Goal: Find specific page/section: Find specific page/section

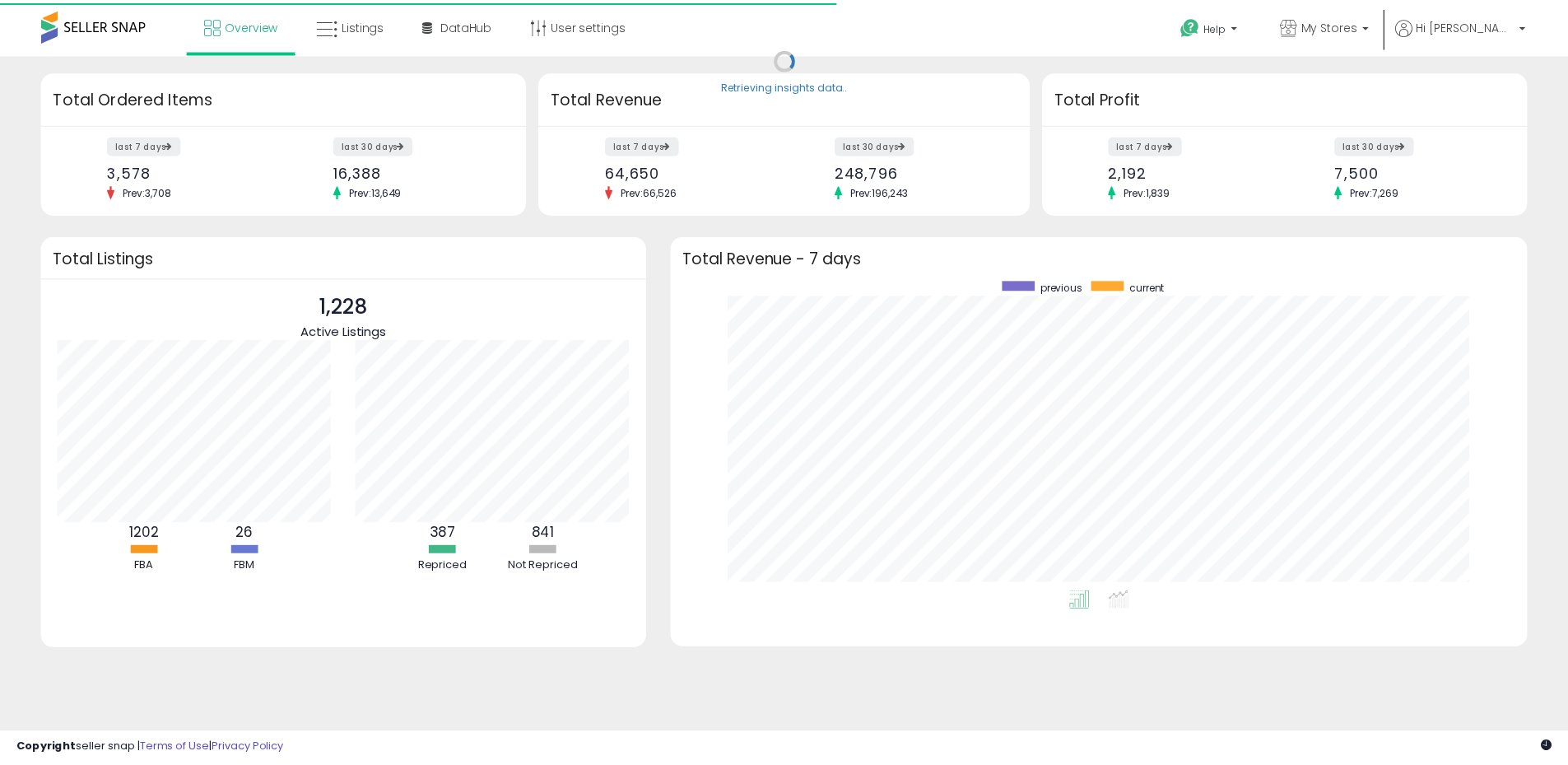
scroll to position [311, 831]
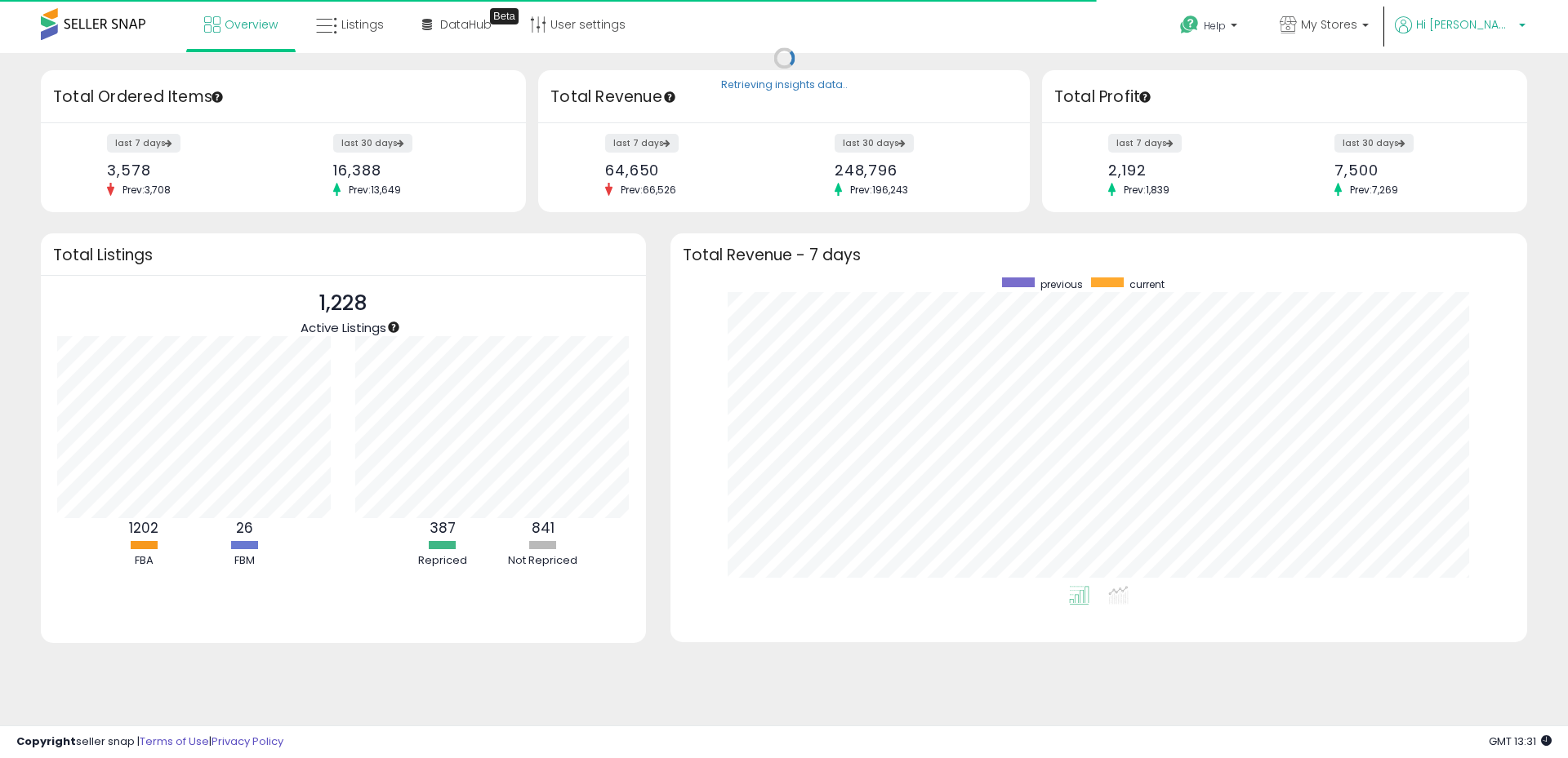
click at [1465, 30] on span "Hi [PERSON_NAME]" at bounding box center [1464, 24] width 98 height 16
click at [1357, 26] on span "My Stores" at bounding box center [1329, 24] width 56 height 16
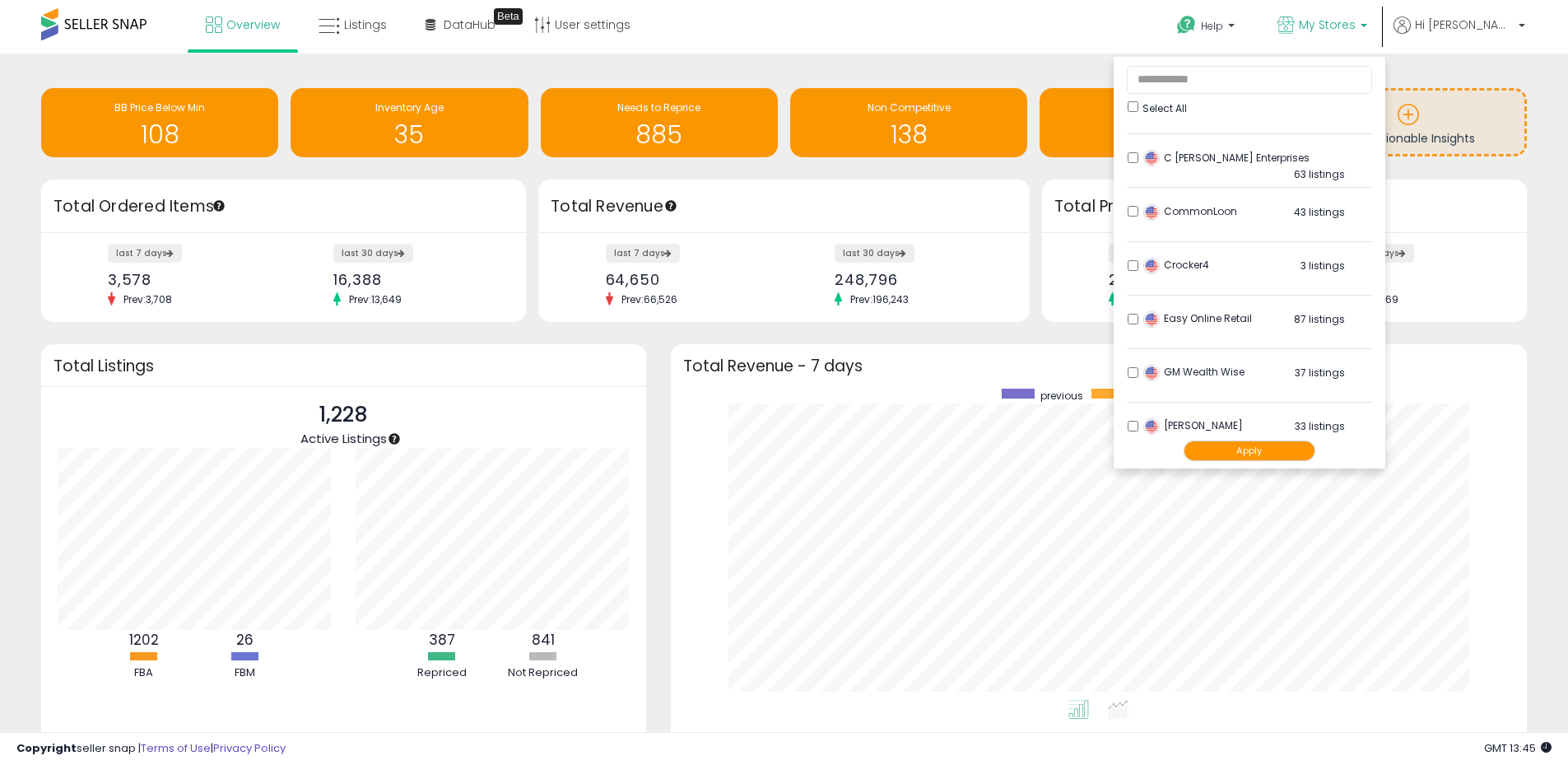
scroll to position [0, 0]
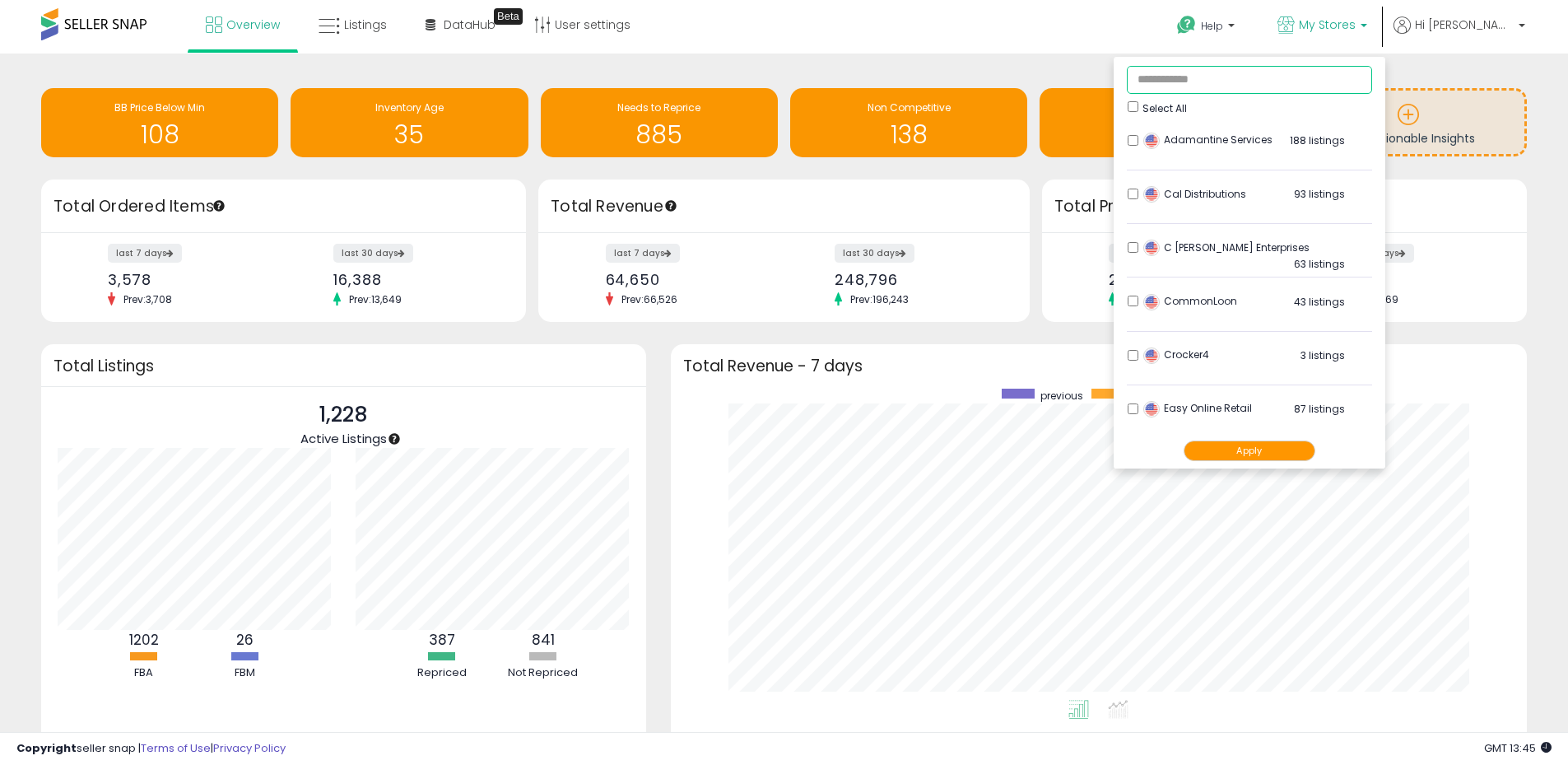
click at [1249, 80] on input "text" at bounding box center [1249, 80] width 245 height 28
type input "**"
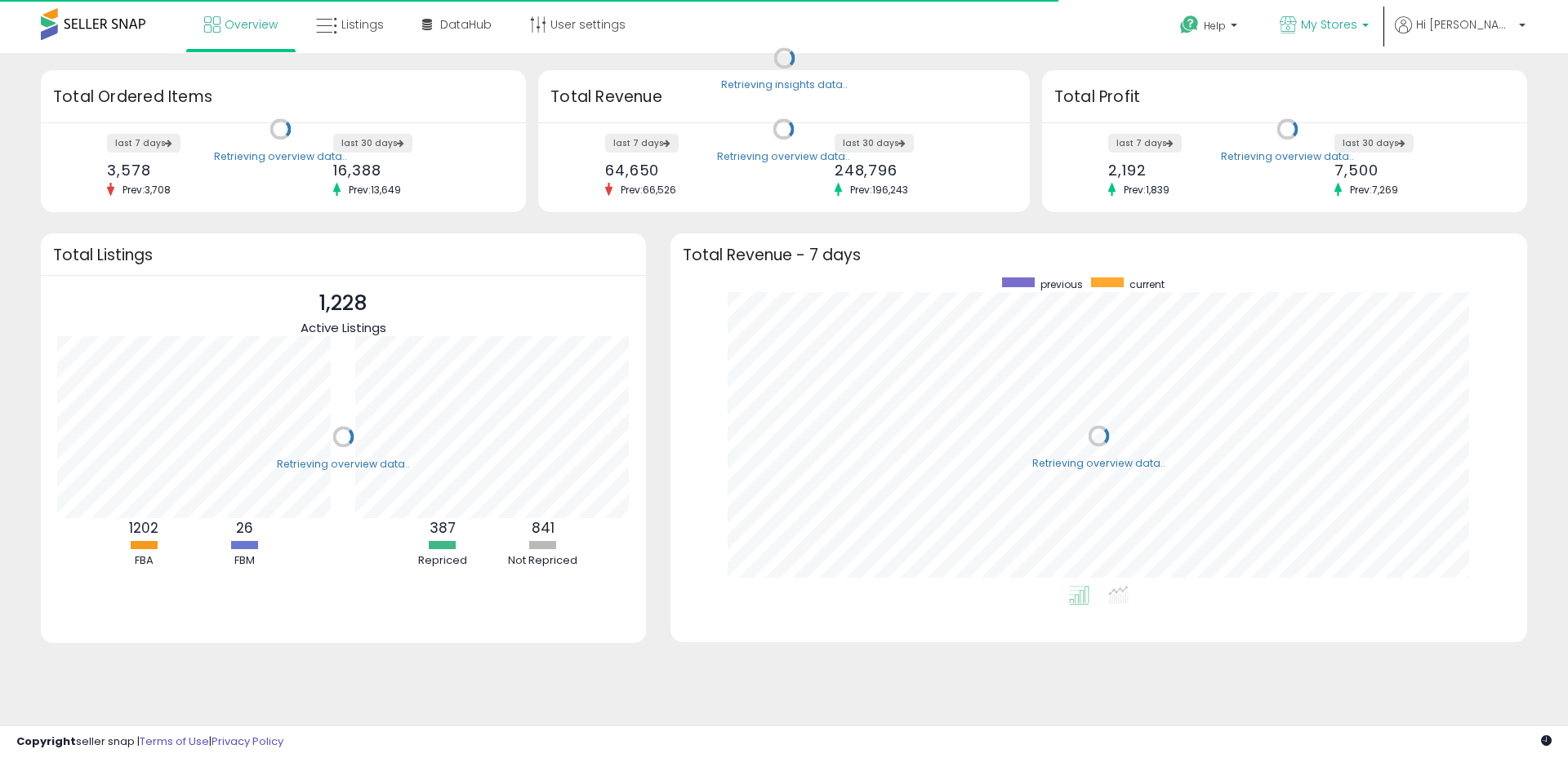
scroll to position [308, 824]
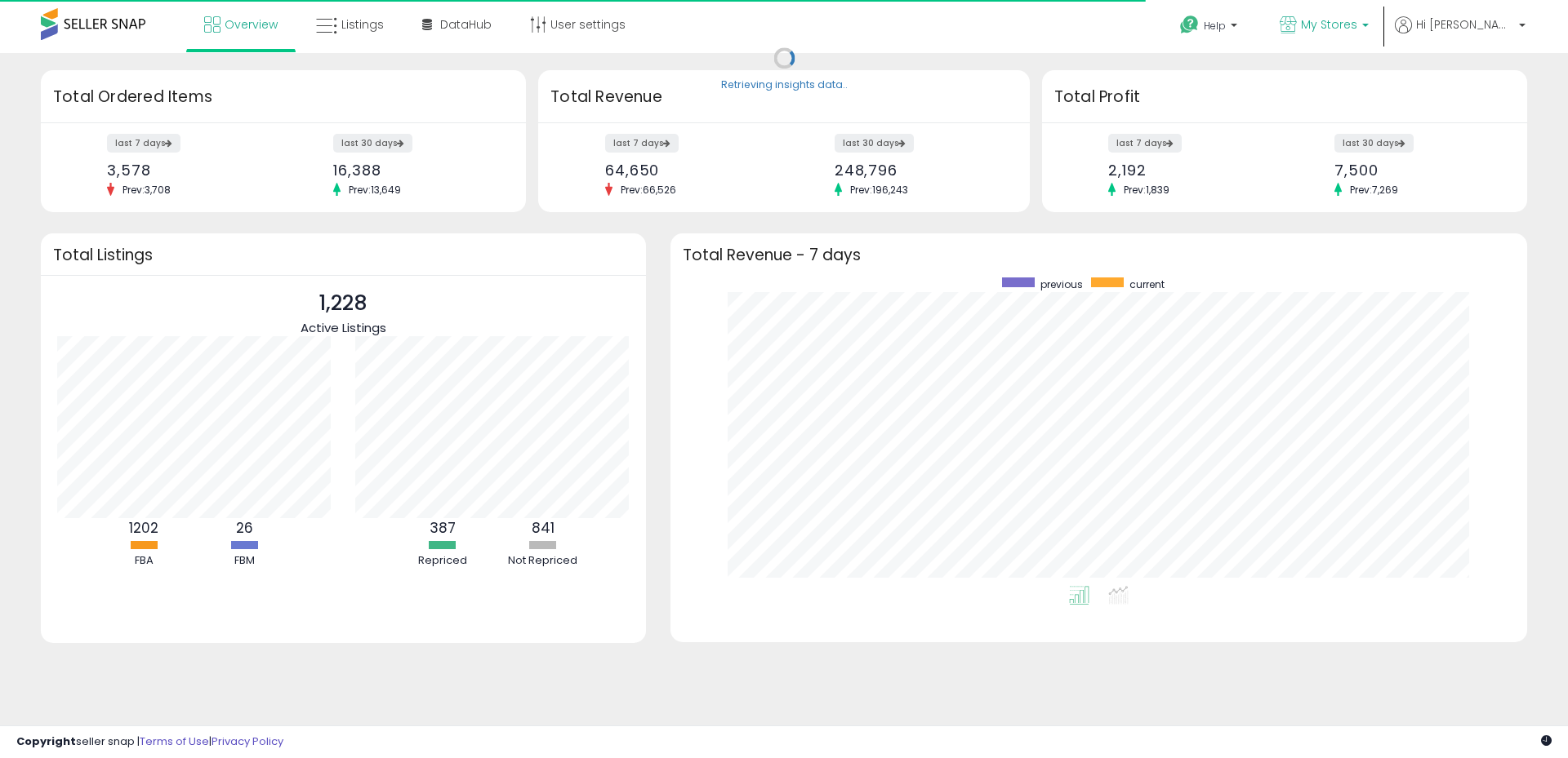
click at [1356, 28] on span "My Stores" at bounding box center [1329, 24] width 56 height 16
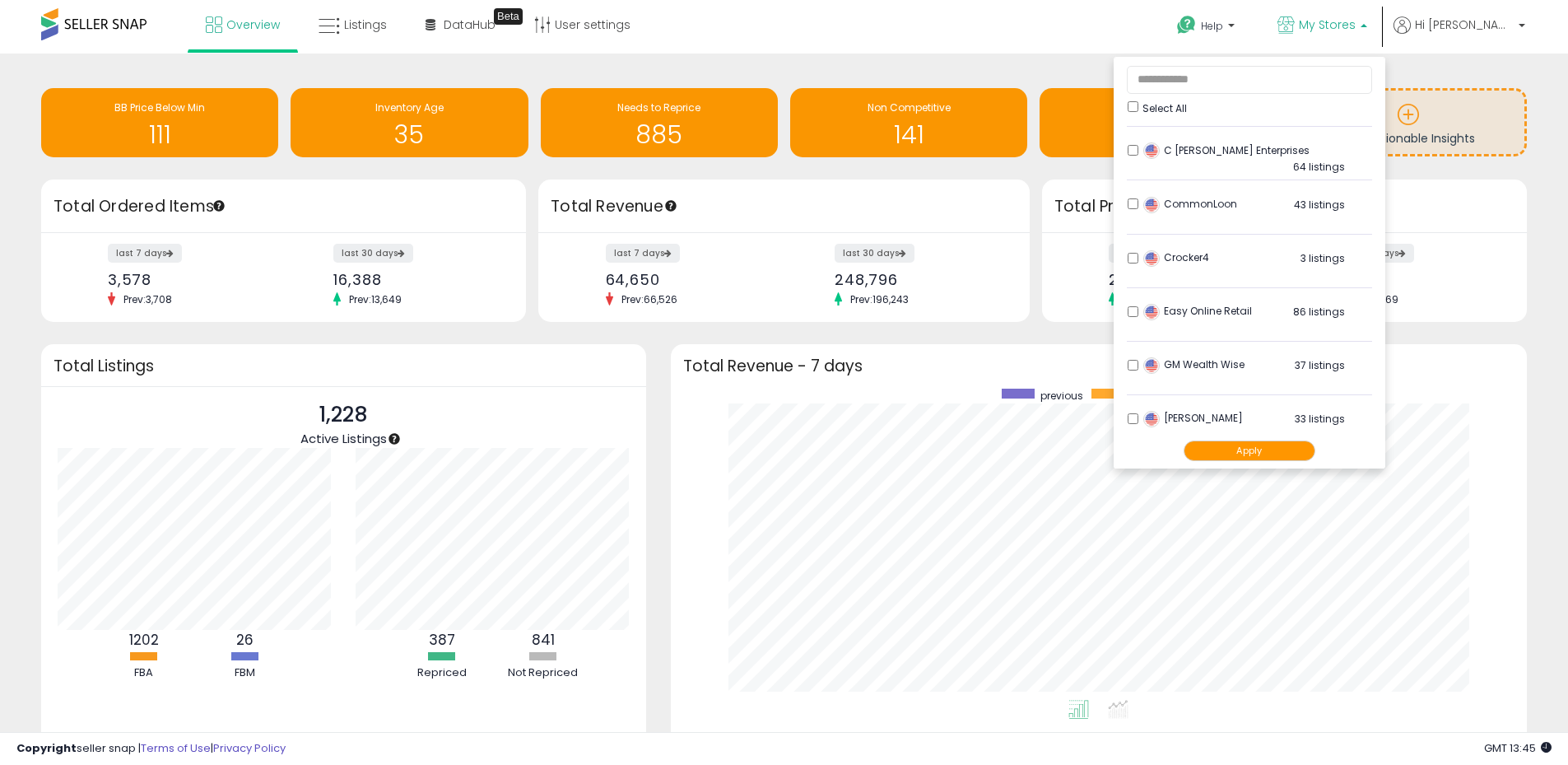
scroll to position [0, 0]
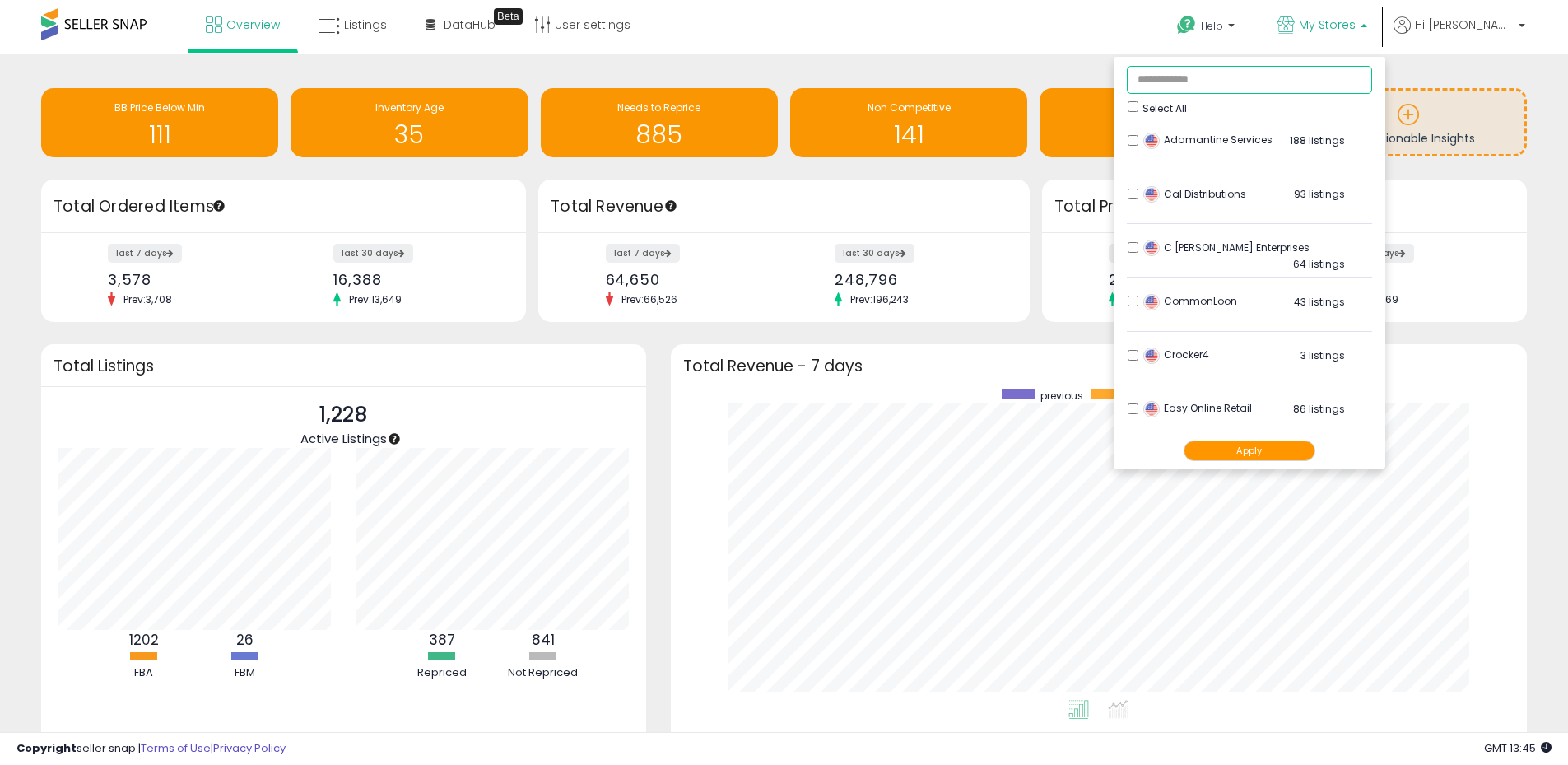
click at [1253, 83] on input "text" at bounding box center [1249, 80] width 245 height 28
type input "*"
drag, startPoint x: 1249, startPoint y: 67, endPoint x: 1249, endPoint y: 79, distance: 12.0
click at [1249, 69] on input "*" at bounding box center [1249, 80] width 245 height 28
click at [1249, 79] on input "*" at bounding box center [1249, 80] width 245 height 28
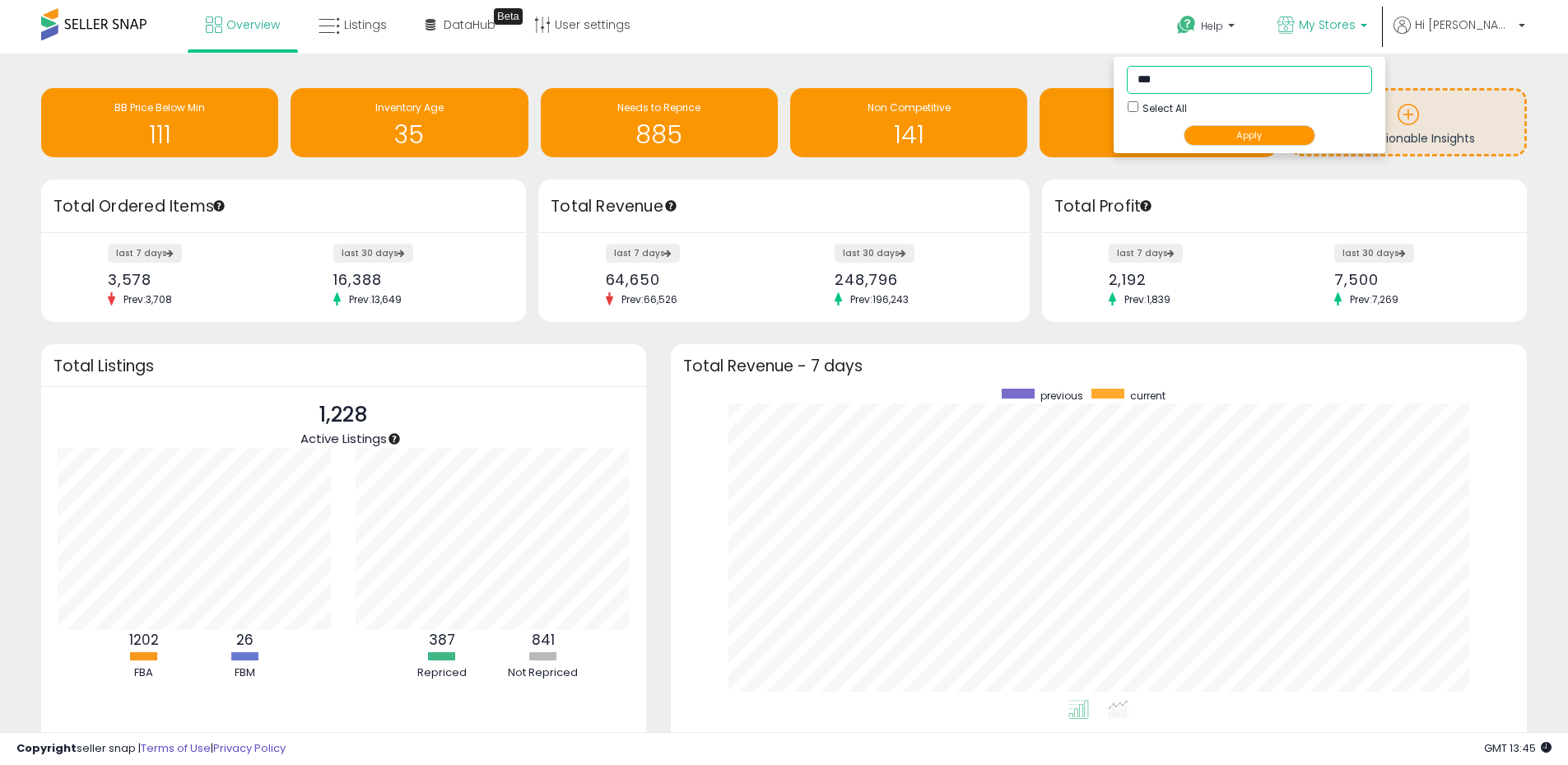
type input "***"
click at [1293, 135] on button "Apply" at bounding box center [1250, 135] width 132 height 21
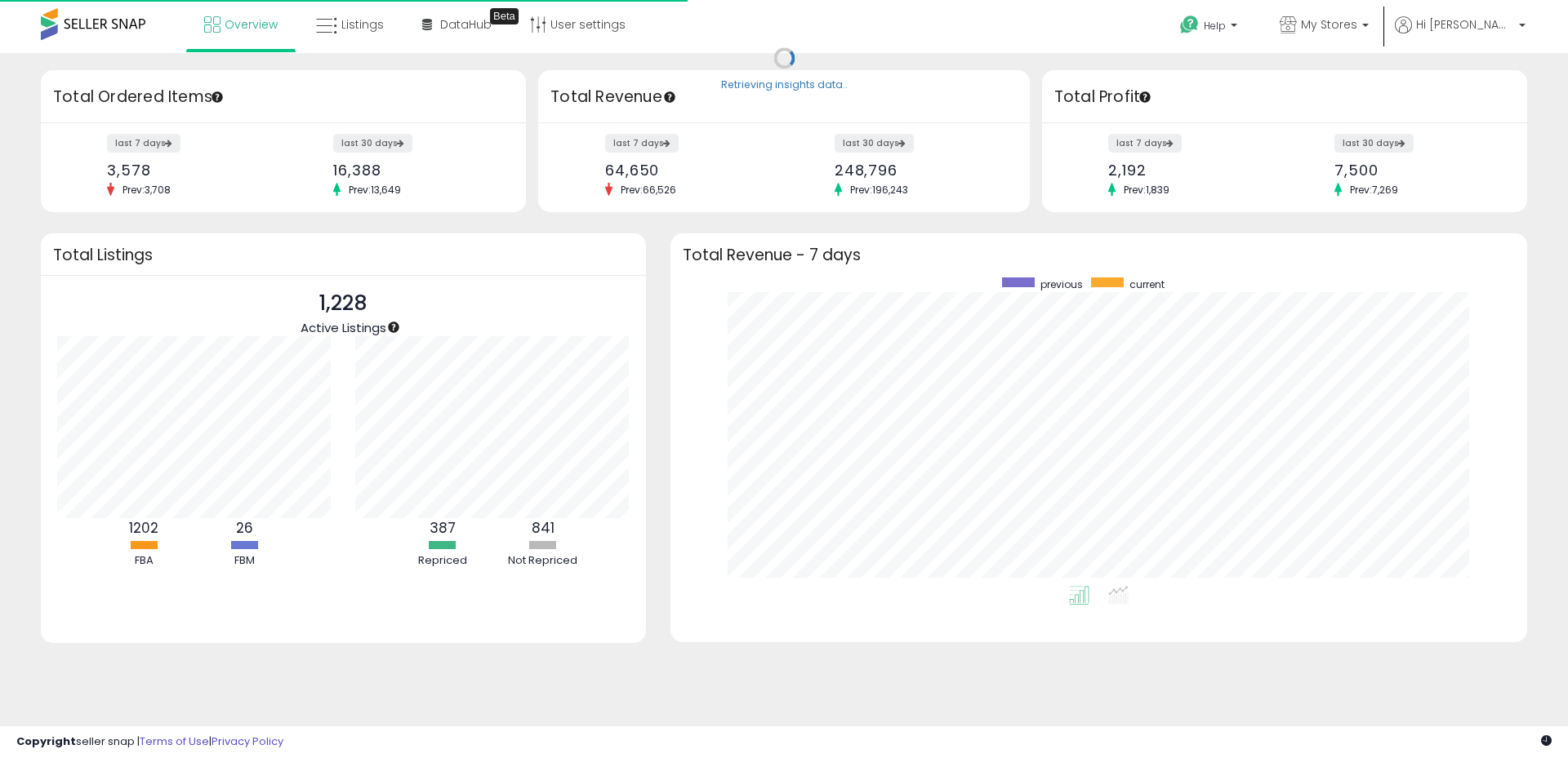
scroll to position [308, 824]
click at [1357, 23] on span "My Stores" at bounding box center [1329, 24] width 56 height 16
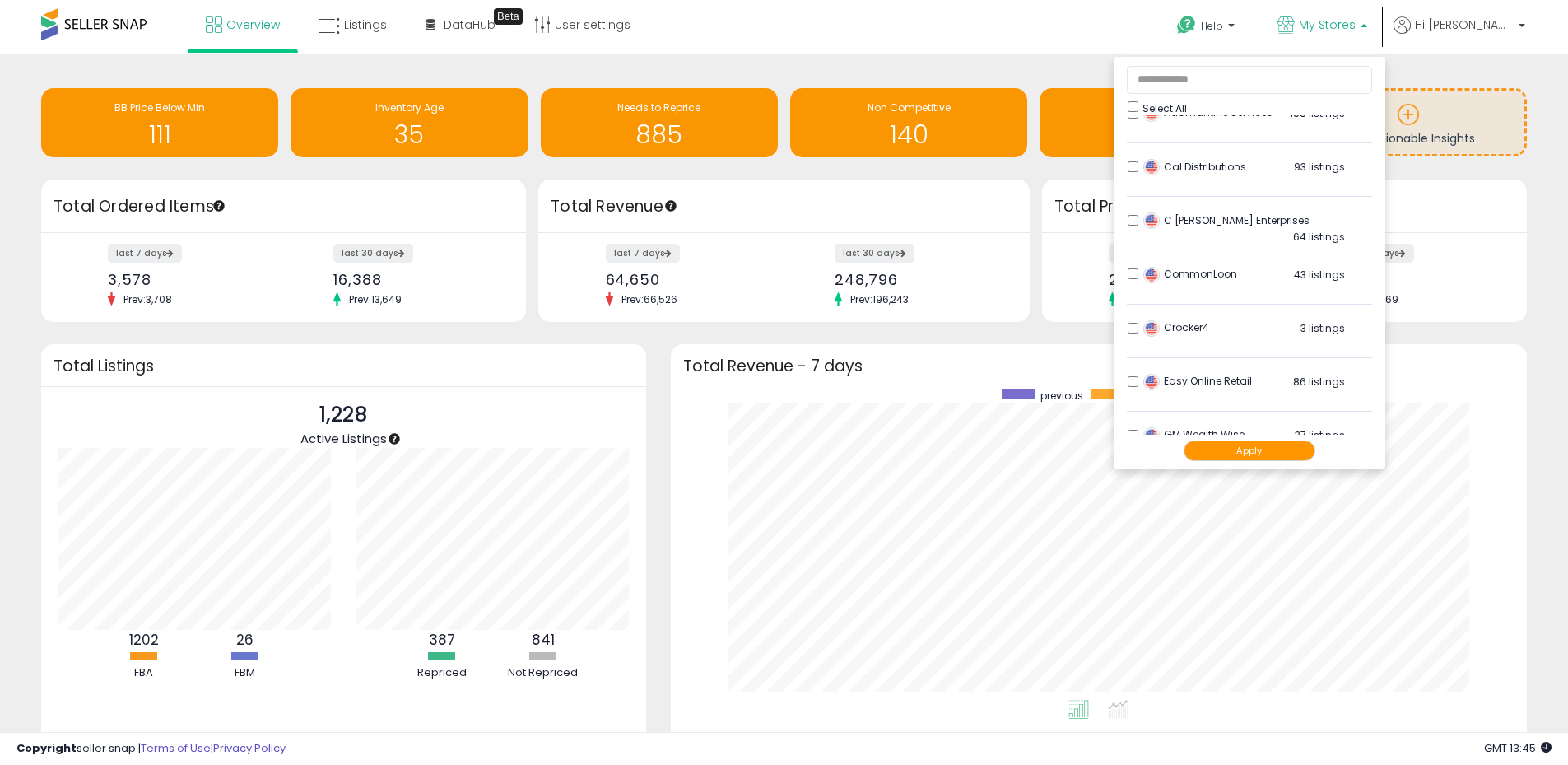
scroll to position [0, 0]
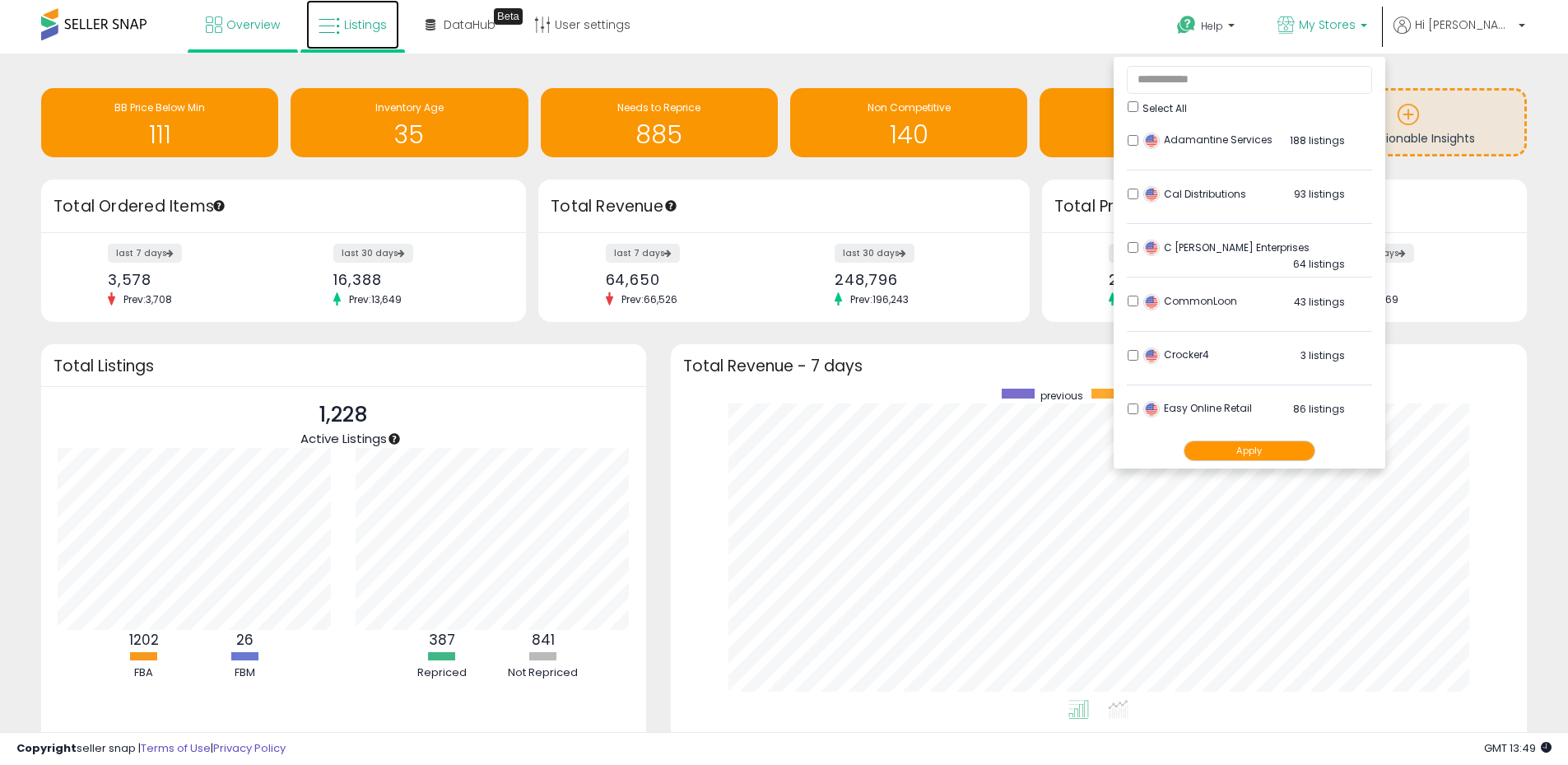
click at [383, 19] on span "Listings" at bounding box center [365, 24] width 42 height 16
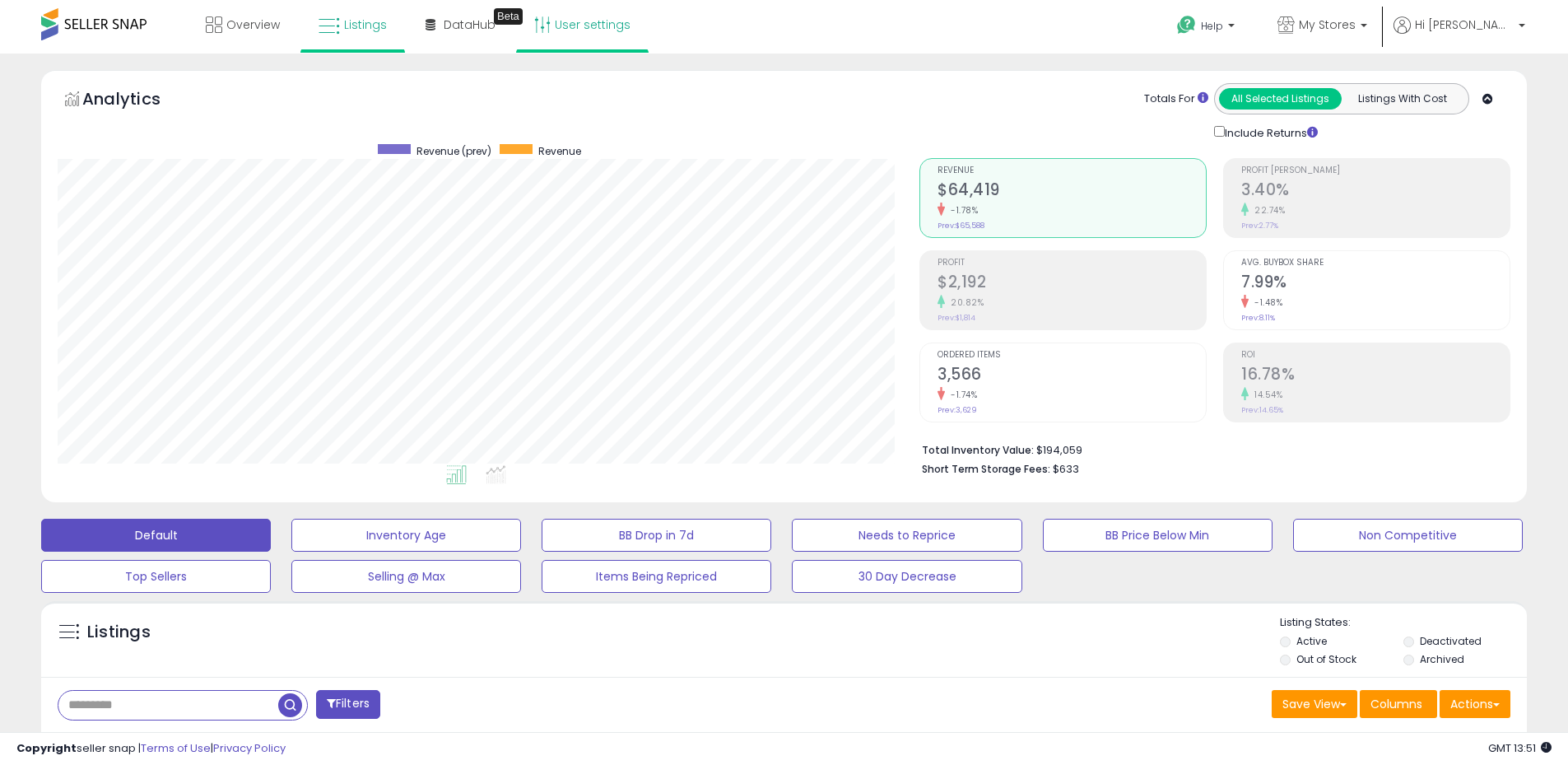
scroll to position [337, 862]
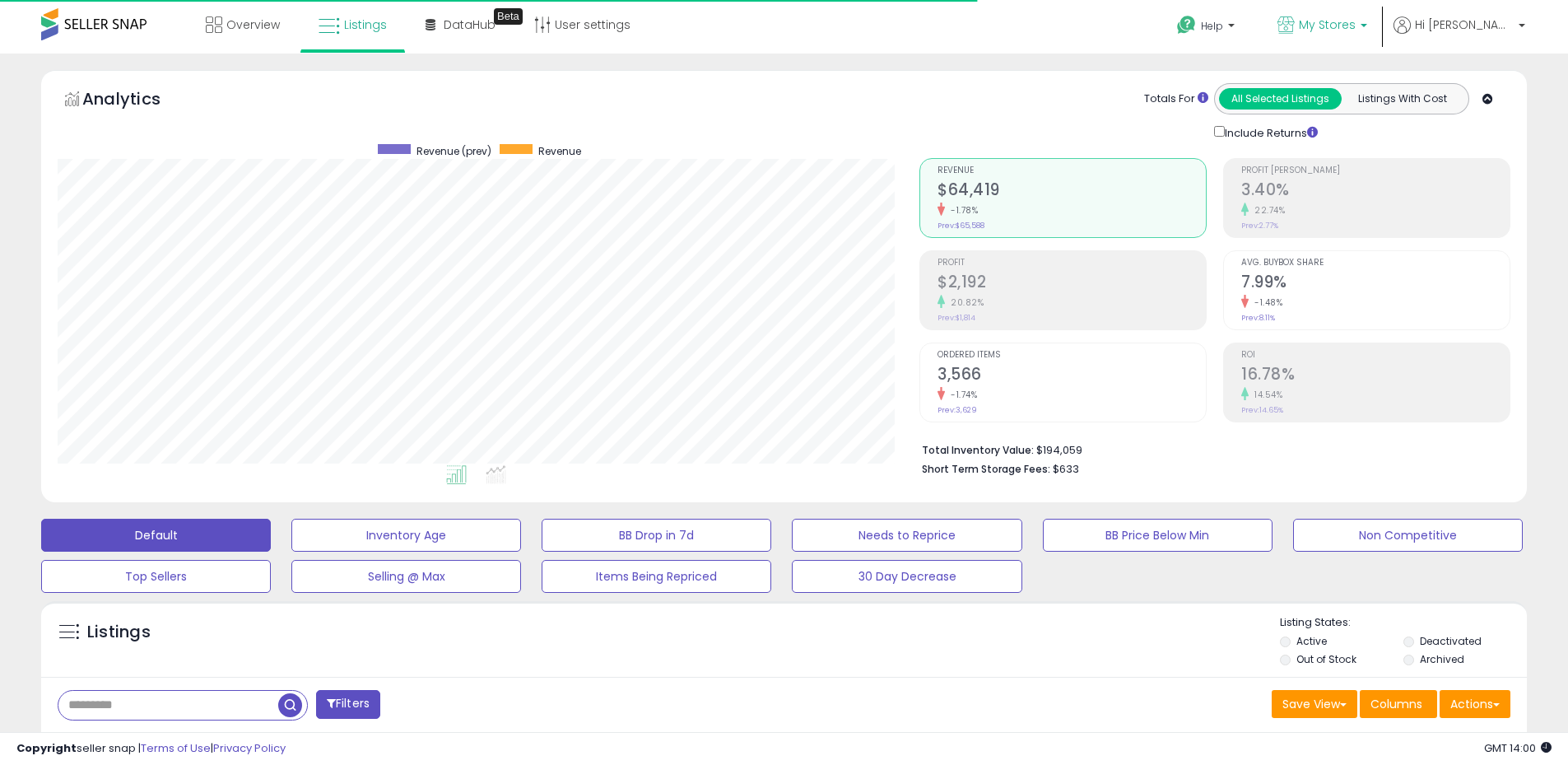
click at [1361, 35] on p "My Stores" at bounding box center [1321, 26] width 89 height 21
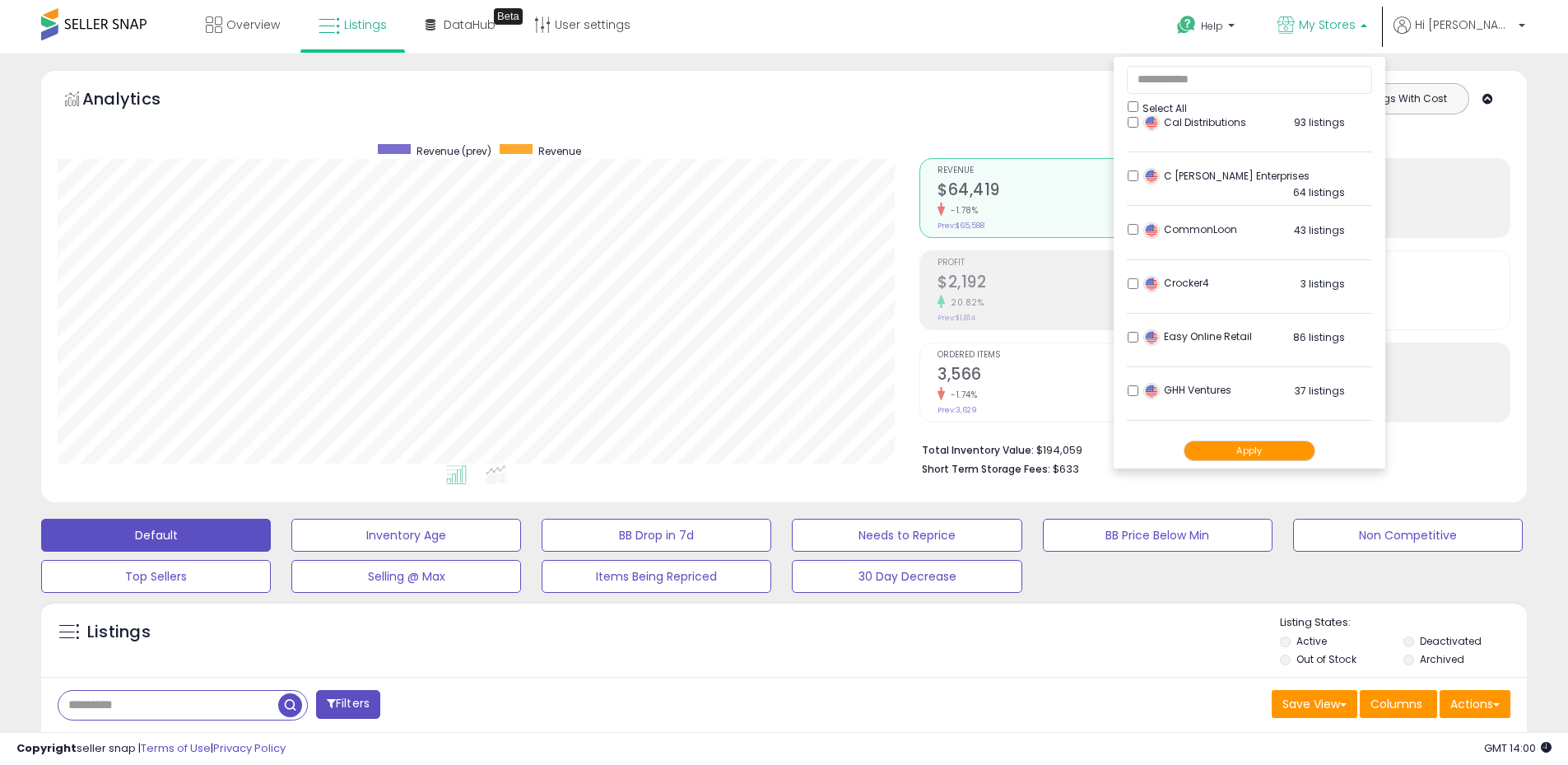
scroll to position [82, 0]
